Goal: Book appointment/travel/reservation

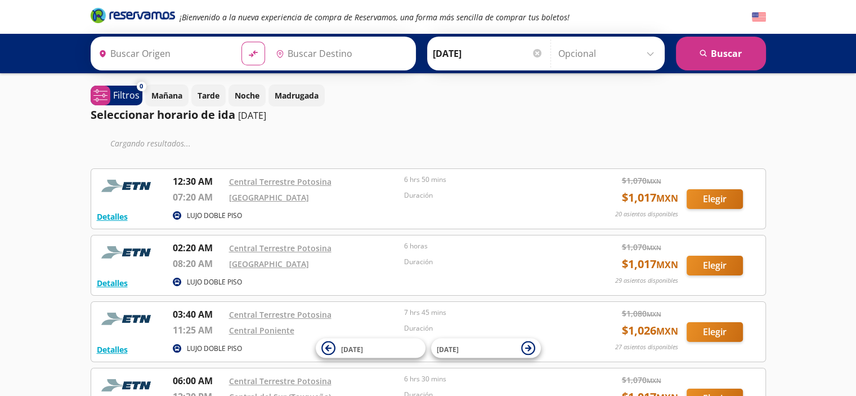
type input "[GEOGRAPHIC_DATA][PERSON_NAME], [GEOGRAPHIC_DATA][PERSON_NAME]"
type input "[GEOGRAPHIC_DATA], [GEOGRAPHIC_DATA]"
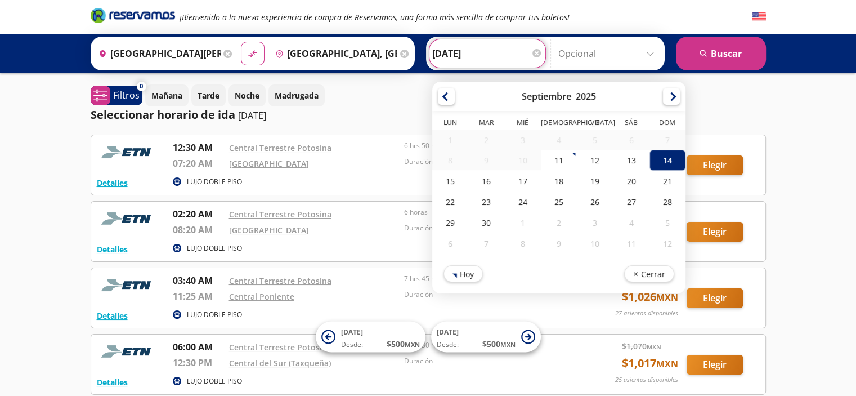
click at [493, 56] on input "[DATE]" at bounding box center [487, 53] width 110 height 28
click at [621, 162] on div "13" at bounding box center [631, 160] width 36 height 21
click at [489, 48] on input "[DATE]" at bounding box center [487, 53] width 110 height 28
click at [592, 159] on div "12" at bounding box center [595, 160] width 36 height 21
type input "[DATE]"
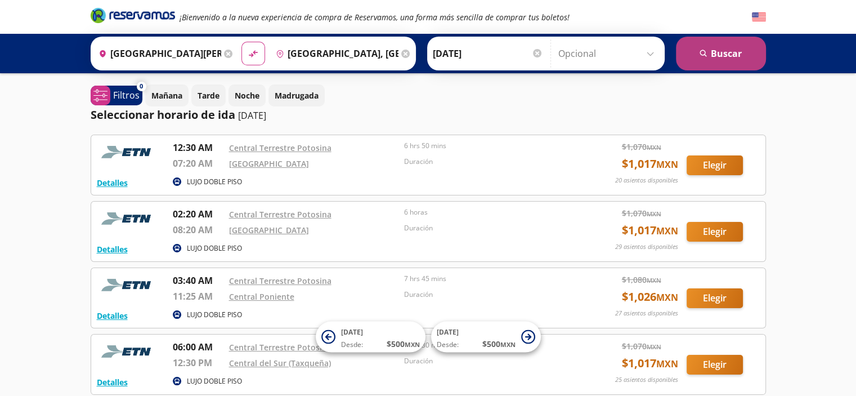
click at [701, 52] on icon "search" at bounding box center [703, 54] width 8 height 8
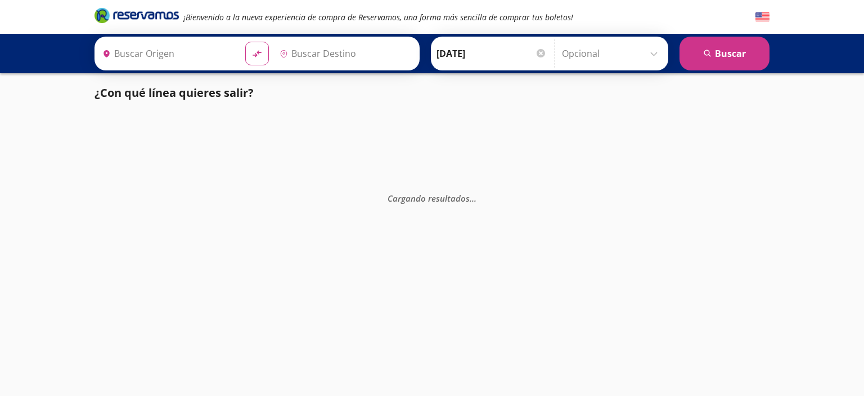
type input "[GEOGRAPHIC_DATA][PERSON_NAME], [GEOGRAPHIC_DATA][PERSON_NAME]"
type input "[GEOGRAPHIC_DATA], [GEOGRAPHIC_DATA]"
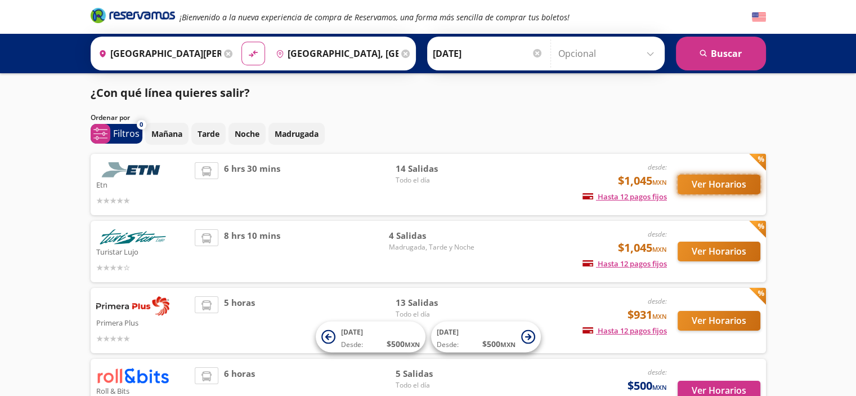
click at [722, 178] on button "Ver Horarios" at bounding box center [719, 184] width 83 height 20
